Goal: Task Accomplishment & Management: Manage account settings

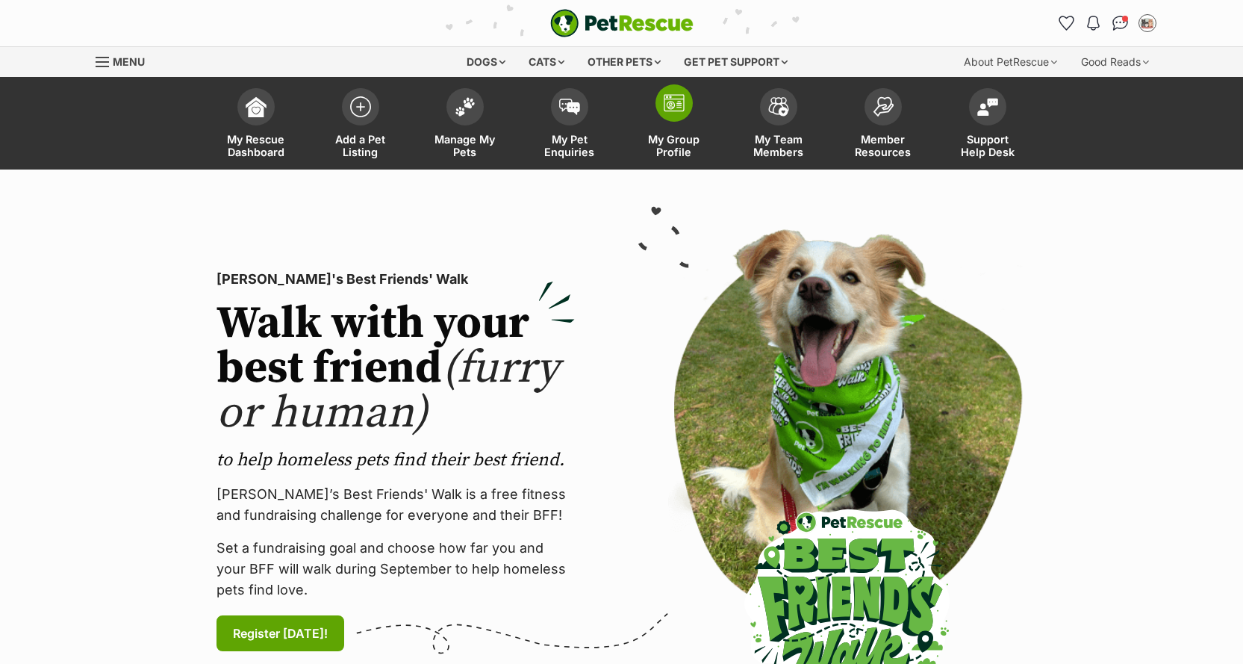
click at [688, 144] on span "My Group Profile" at bounding box center [674, 145] width 67 height 25
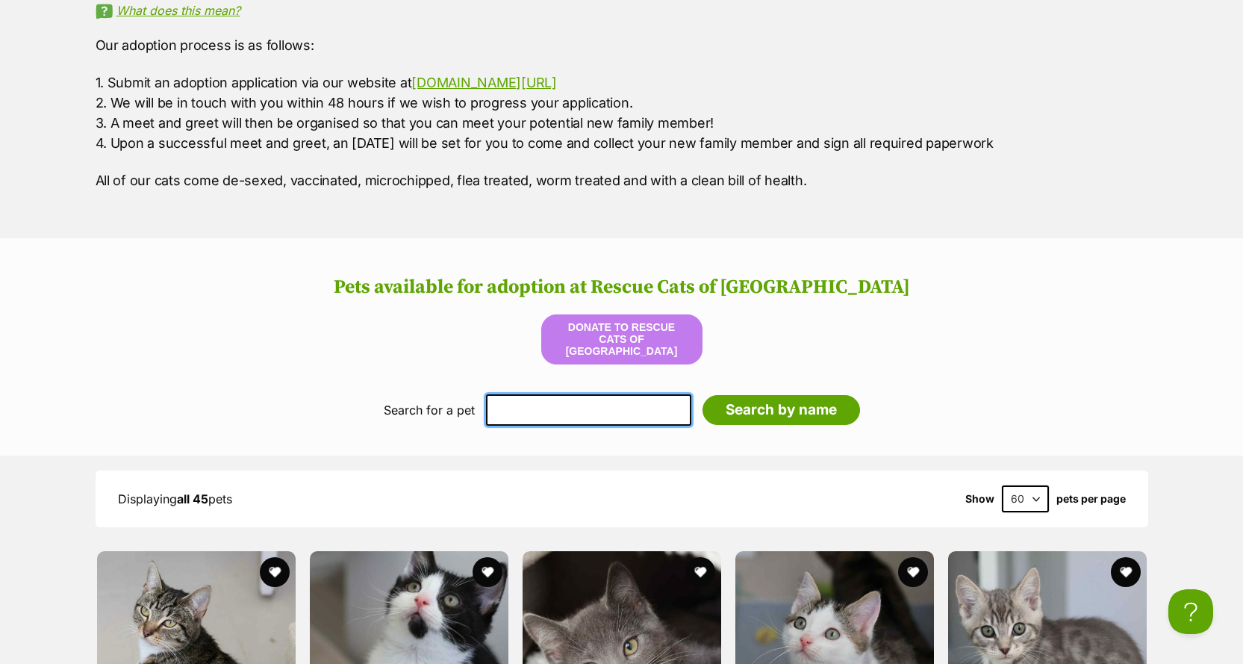
drag, startPoint x: 553, startPoint y: 403, endPoint x: 541, endPoint y: 408, distance: 12.8
click at [552, 402] on input "text" at bounding box center [588, 409] width 205 height 31
type input "miffy"
click at [703, 395] on input "Search by name" at bounding box center [782, 410] width 158 height 30
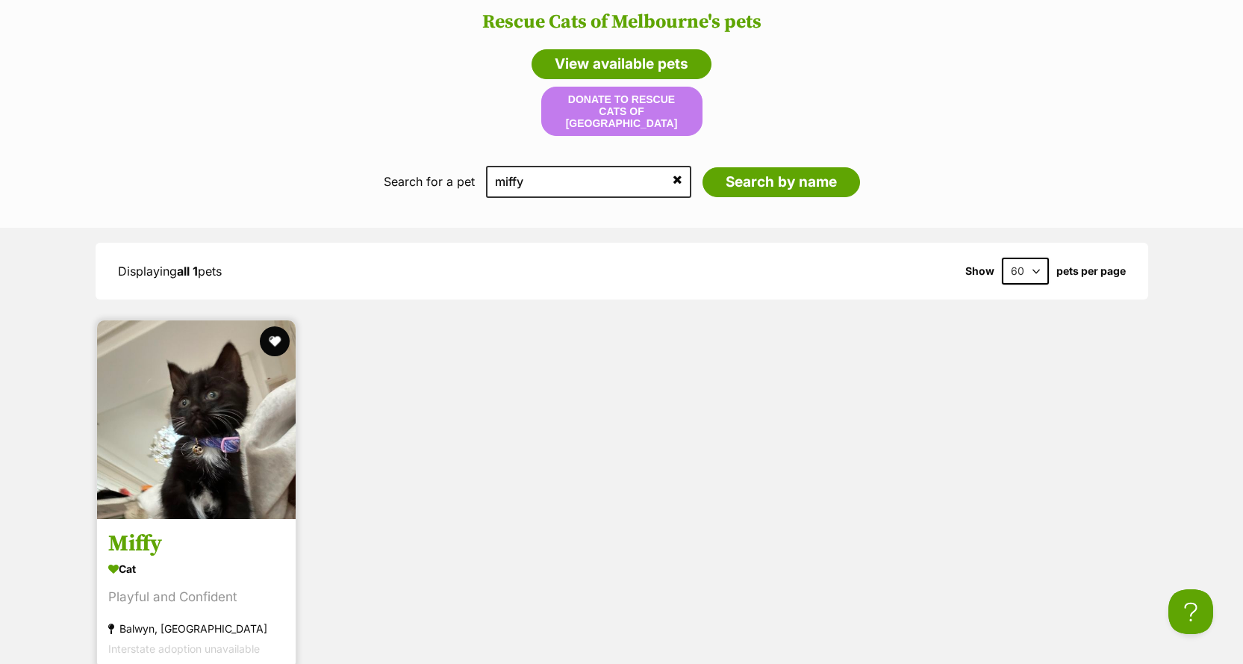
scroll to position [1838, 0]
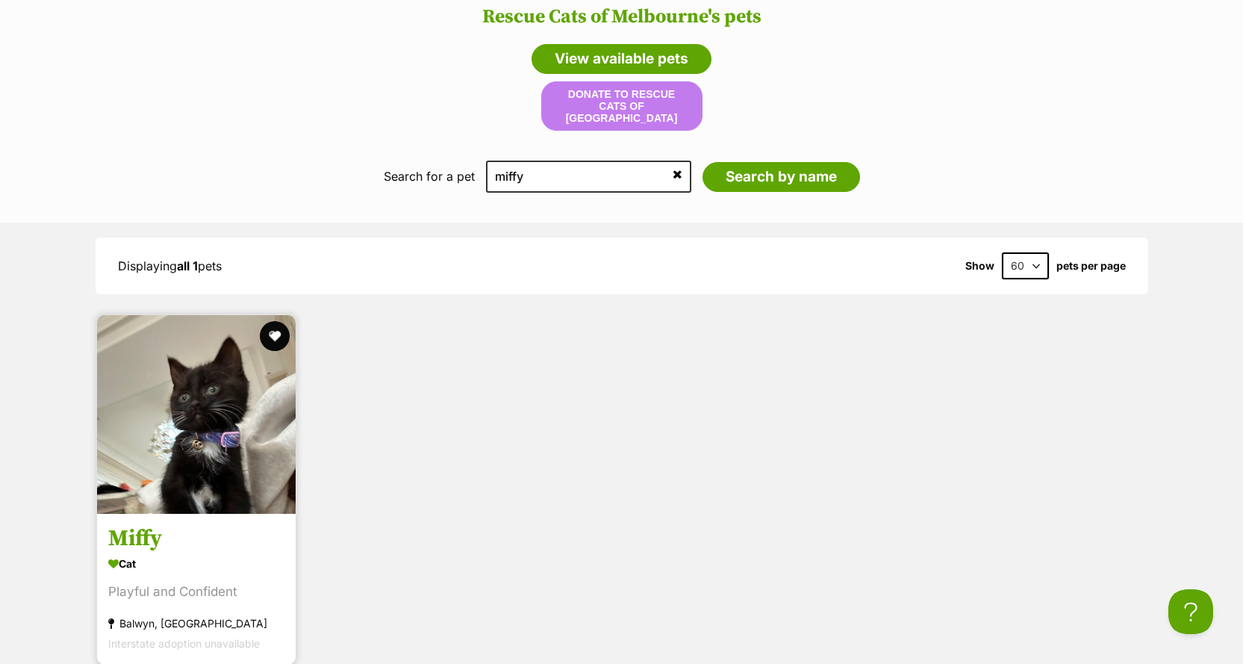
click at [273, 447] on img at bounding box center [196, 414] width 199 height 199
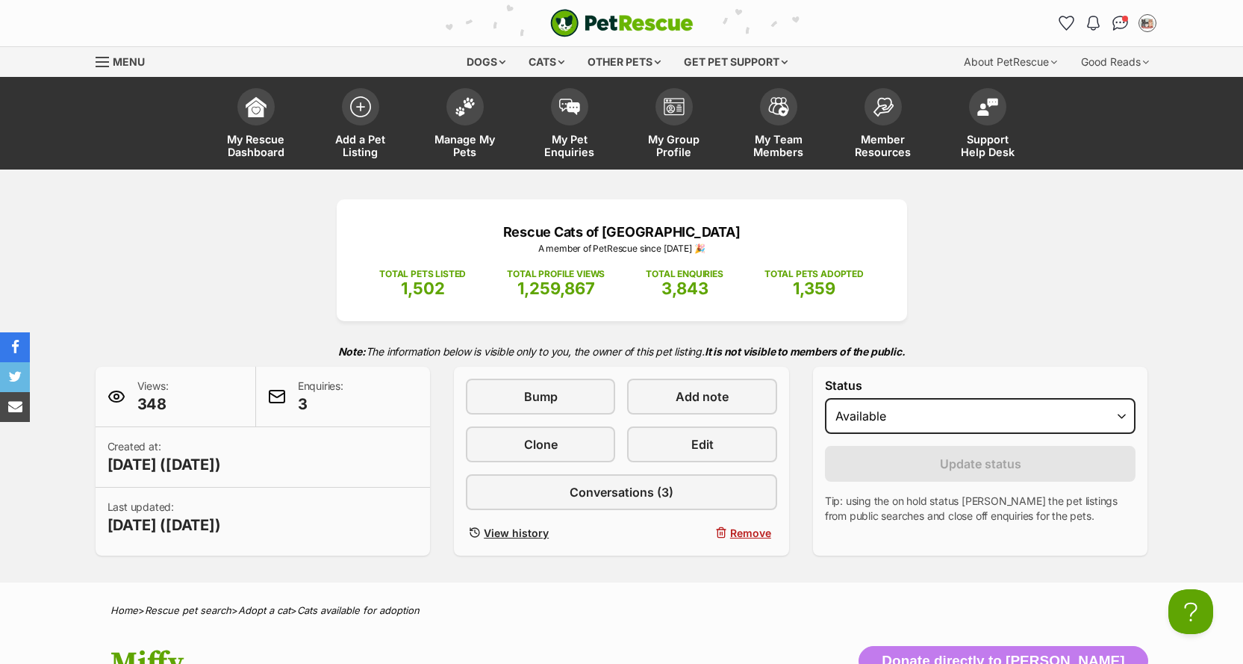
select select "on_hold"
click at [825, 398] on select "Draft - not available as listing has enquires Available On hold Adopted" at bounding box center [980, 416] width 311 height 36
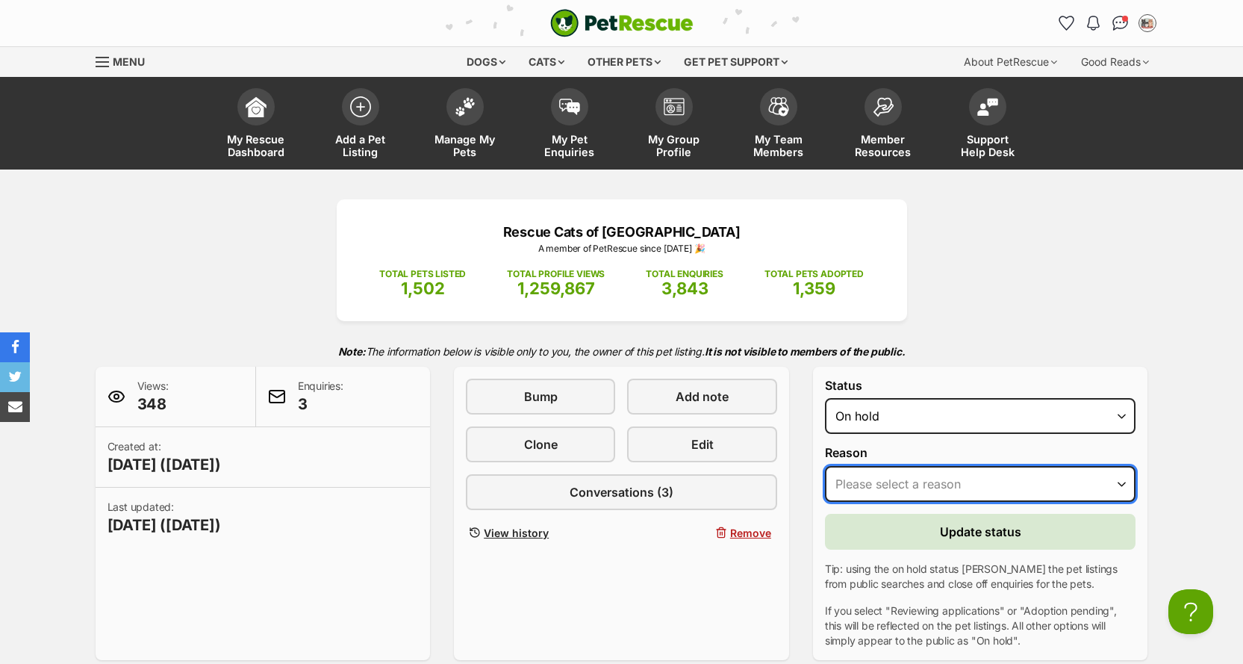
drag, startPoint x: 903, startPoint y: 487, endPoint x: 902, endPoint y: 499, distance: 12.0
click at [903, 487] on select "Please select a reason Medical reasons Reviewing applications Adoption pending …" at bounding box center [980, 484] width 311 height 36
select select "adoption_pending"
click at [825, 466] on select "Please select a reason Medical reasons Reviewing applications Adoption pending …" at bounding box center [980, 484] width 311 height 36
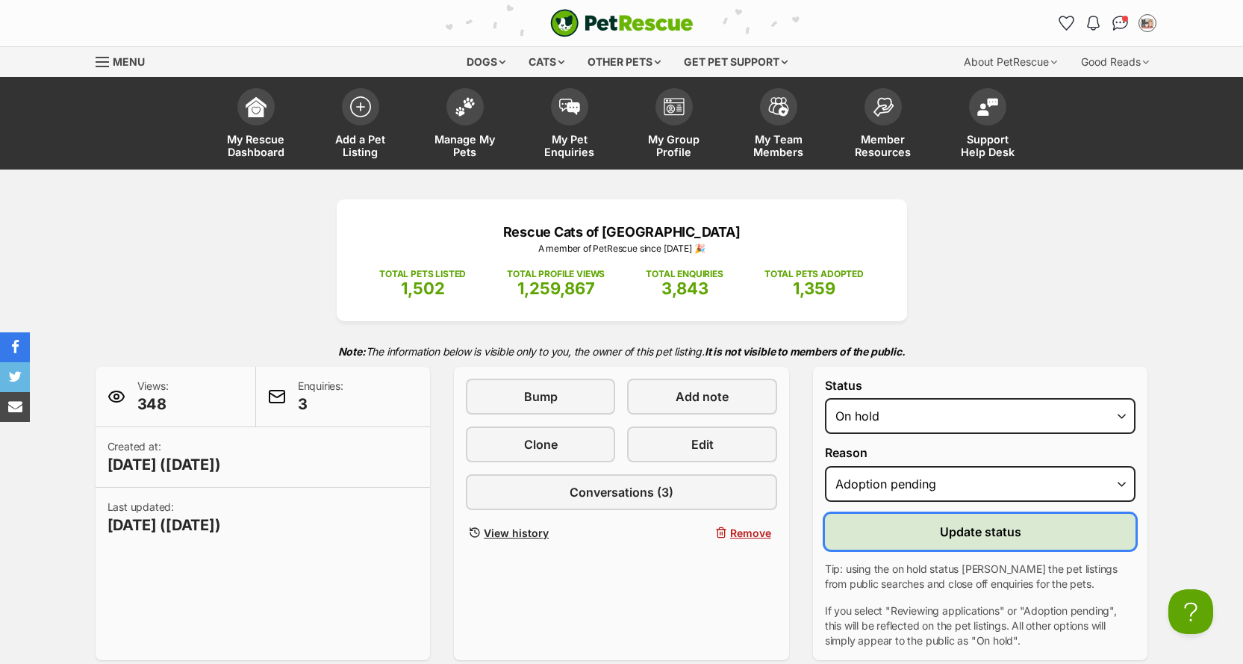
click at [914, 544] on button "Update status" at bounding box center [980, 532] width 311 height 36
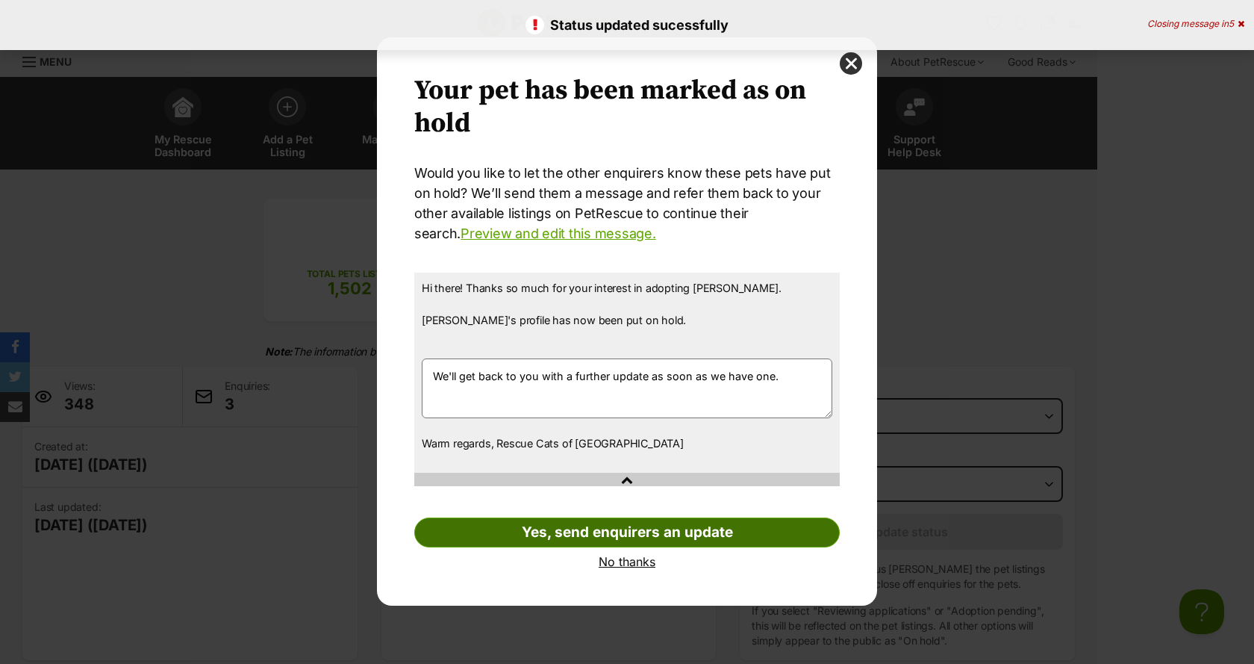
click at [630, 535] on link "Yes, send enquirers an update" at bounding box center [627, 532] width 426 height 30
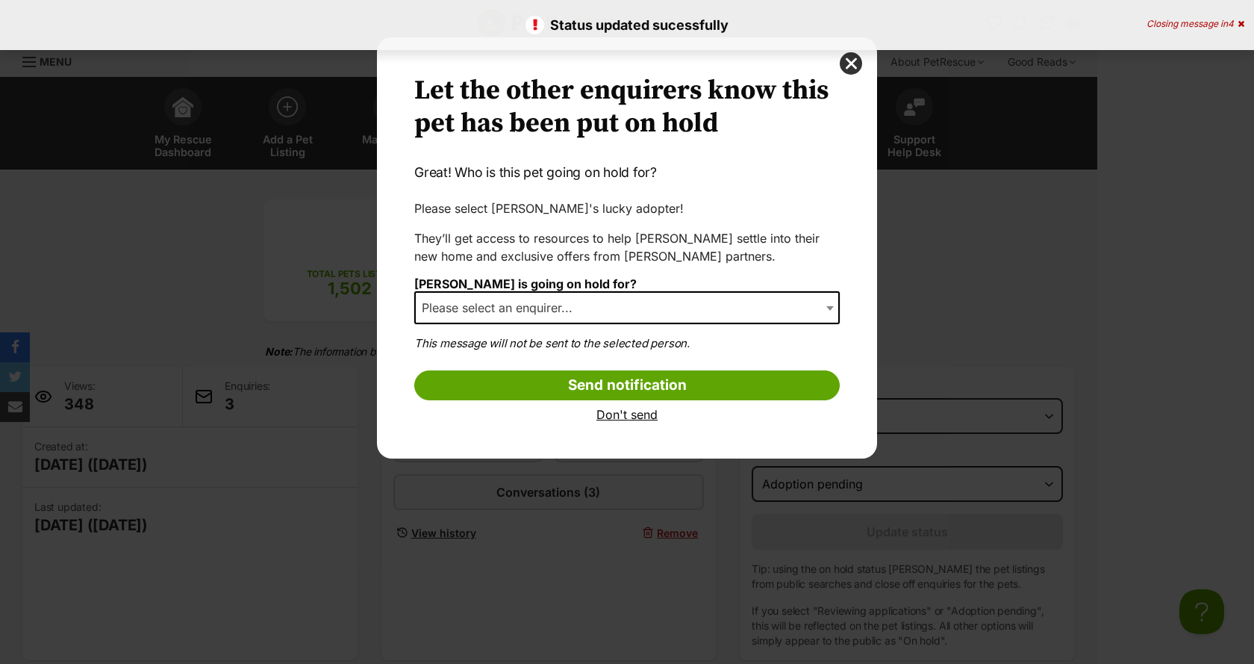
click at [572, 293] on span "Please select an enquirer..." at bounding box center [627, 307] width 426 height 33
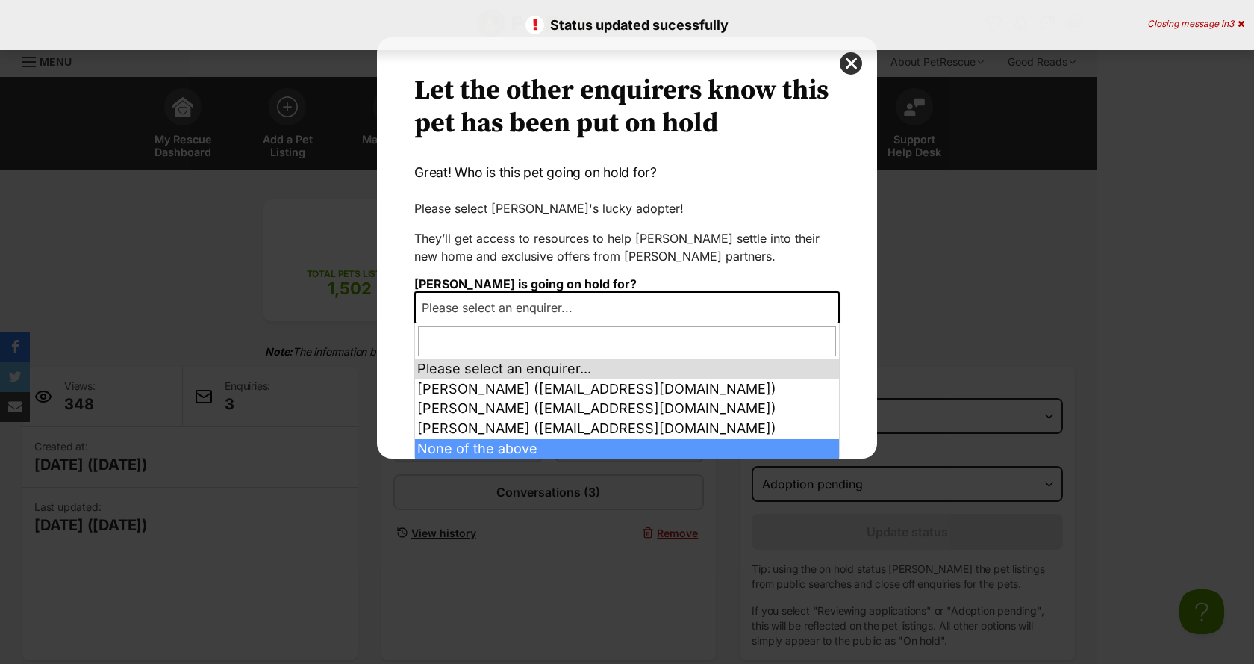
select select "other"
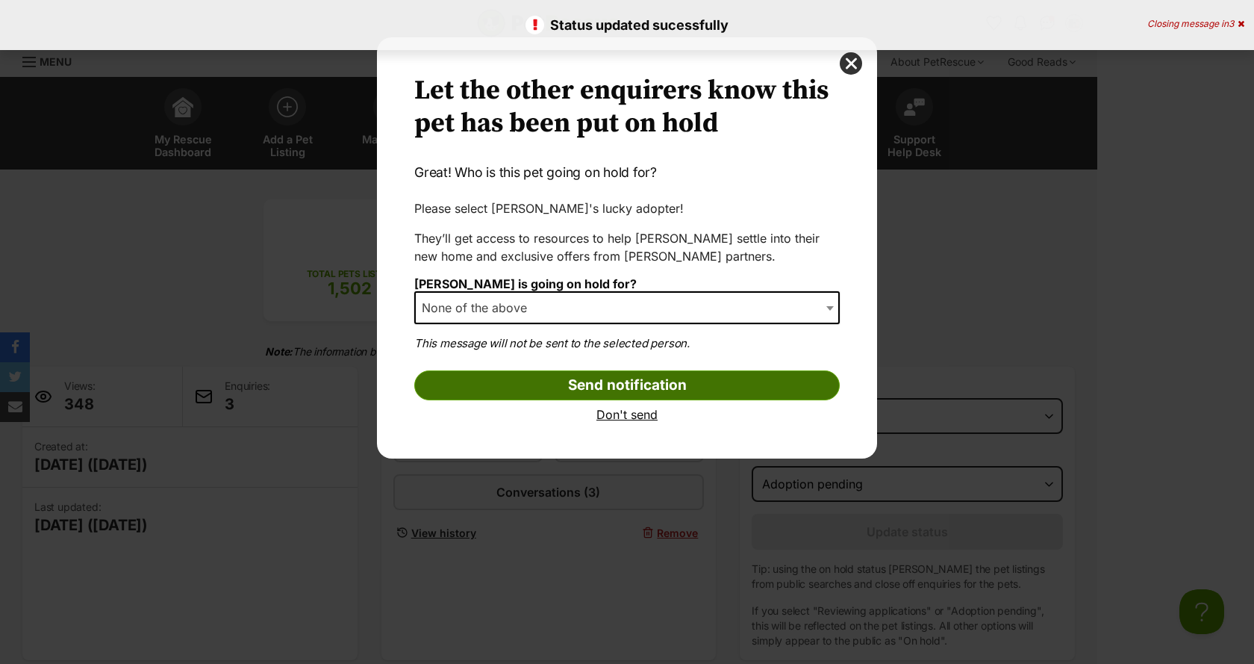
click at [532, 396] on input "Send notification" at bounding box center [627, 385] width 426 height 30
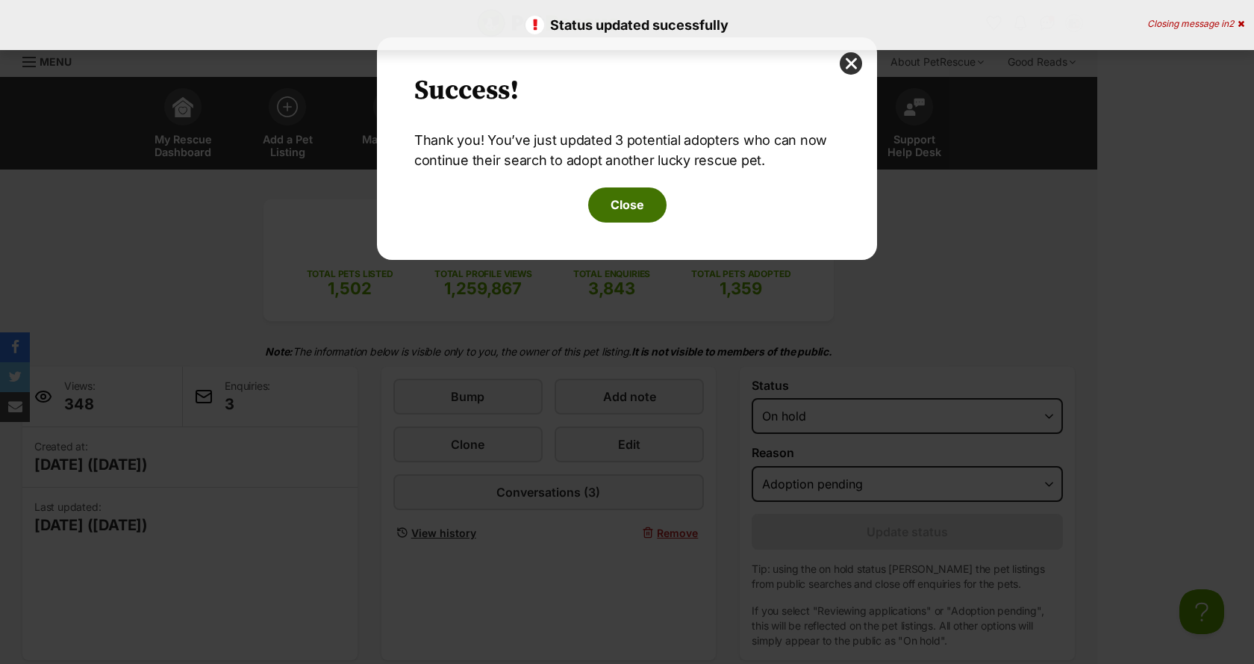
click at [604, 198] on button "Close" at bounding box center [627, 204] width 78 height 34
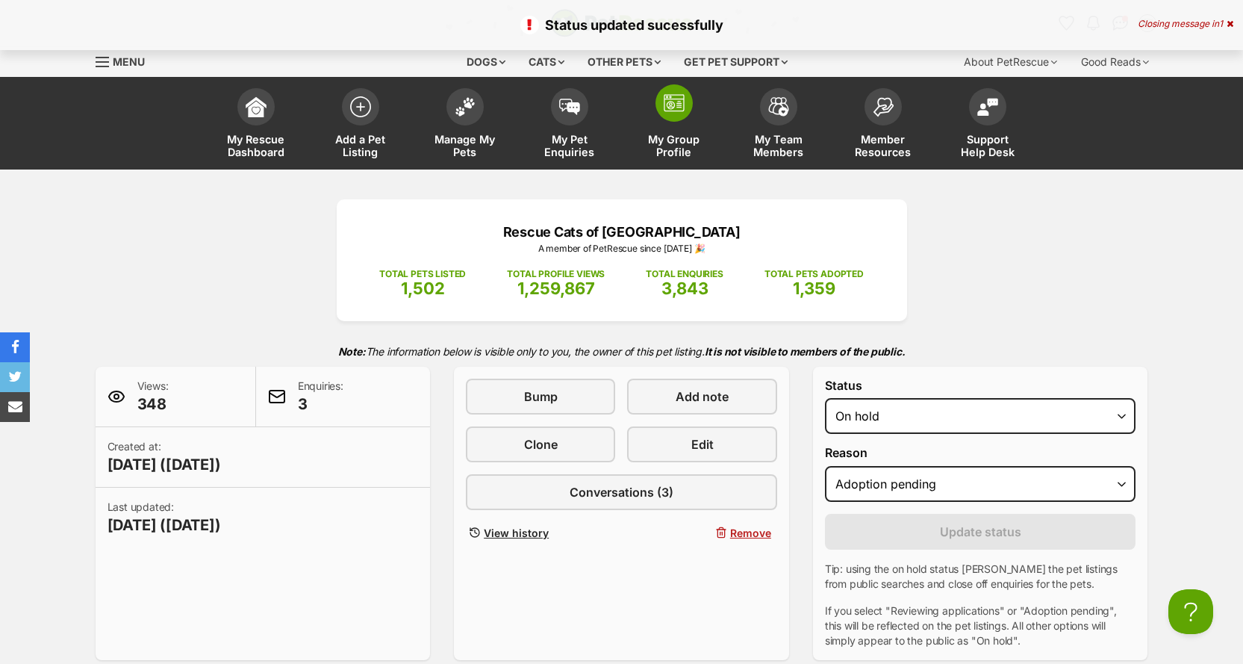
click at [682, 128] on link "My Group Profile" at bounding box center [674, 125] width 105 height 89
